Goal: Task Accomplishment & Management: Use online tool/utility

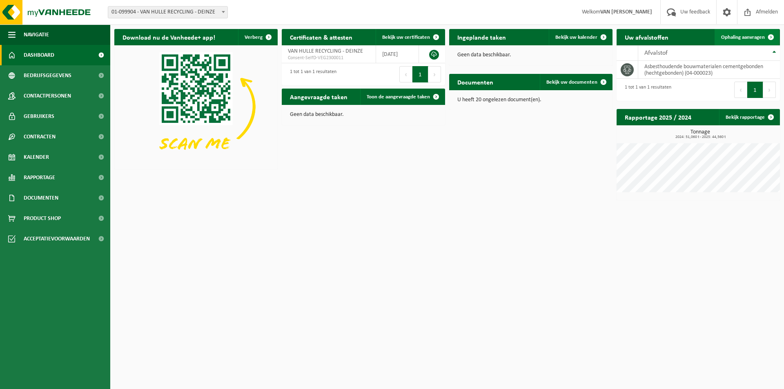
click at [734, 33] on link "Ophaling aanvragen" at bounding box center [746, 37] width 64 height 16
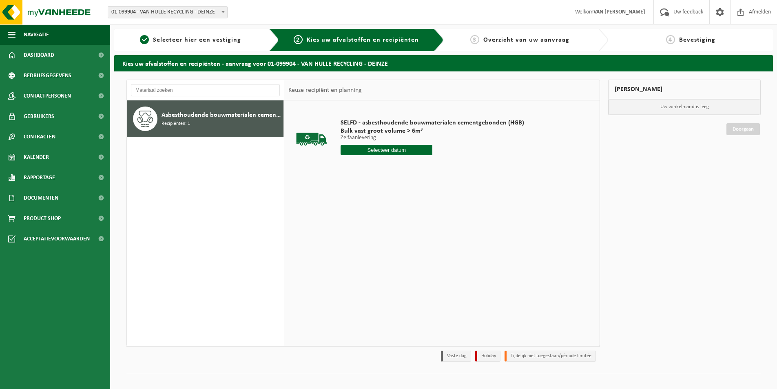
click at [376, 153] on input "text" at bounding box center [387, 150] width 92 height 10
click at [351, 248] on div "25" at bounding box center [348, 248] width 14 height 13
type input "Van 2025-08-25"
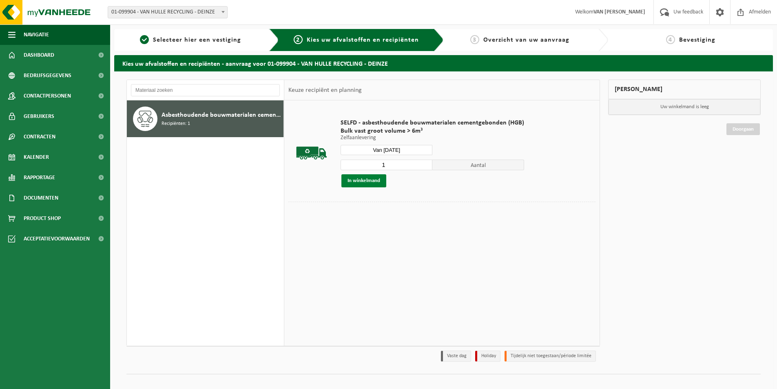
click at [363, 184] on button "In winkelmand" at bounding box center [364, 180] width 45 height 13
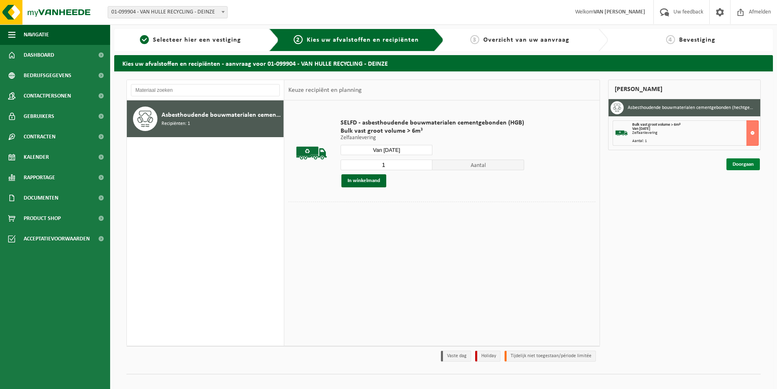
click at [753, 165] on link "Doorgaan" at bounding box center [743, 164] width 33 height 12
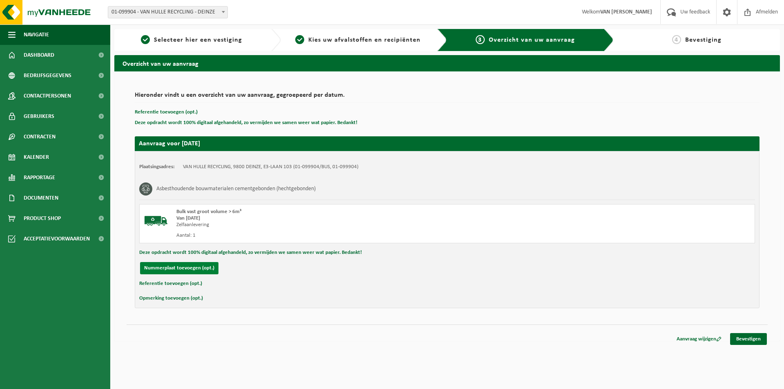
click at [168, 266] on button "Nummerplaat toevoegen (opt.)" at bounding box center [179, 268] width 78 height 12
click at [193, 268] on input "text" at bounding box center [268, 268] width 184 height 12
type input "1-UHJ-377"
type input "0472821995"
click at [753, 342] on link "Bevestigen" at bounding box center [748, 339] width 37 height 12
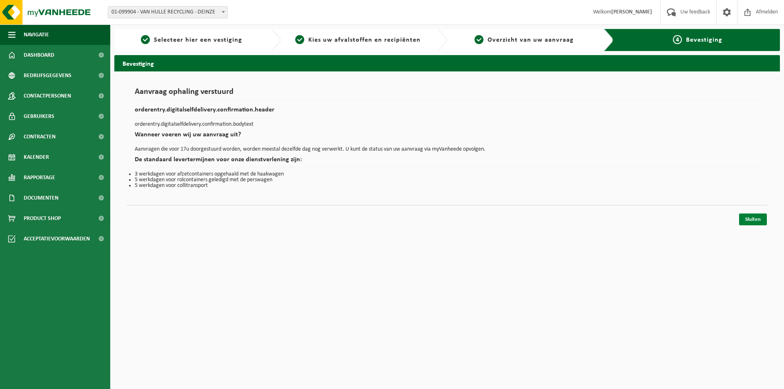
click at [747, 220] on link "Sluiten" at bounding box center [753, 219] width 28 height 12
